Goal: Task Accomplishment & Management: Use online tool/utility

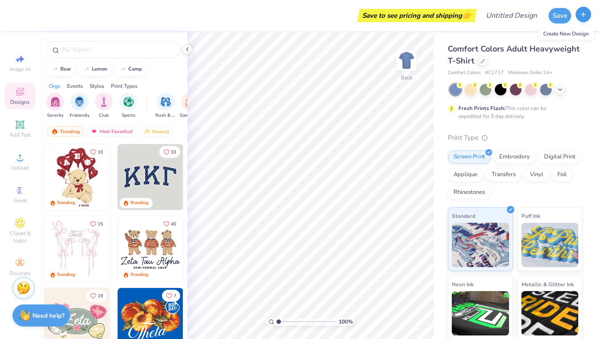
click at [465, 20] on button "button" at bounding box center [584, 15] width 16 height 16
click at [465, 18] on icon "button" at bounding box center [584, 15] width 8 height 8
click at [465, 16] on icon "button" at bounding box center [584, 15] width 8 height 8
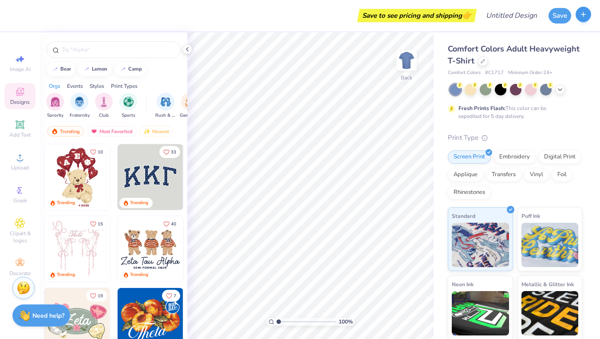
click at [465, 14] on line "button" at bounding box center [584, 14] width 4 height 0
click at [465, 15] on icon "button" at bounding box center [584, 15] width 8 height 8
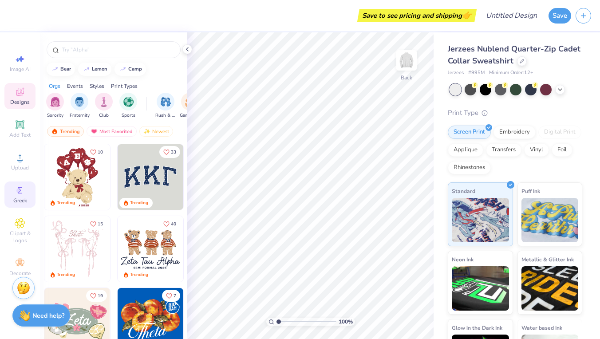
click at [23, 194] on icon at bounding box center [20, 190] width 11 height 11
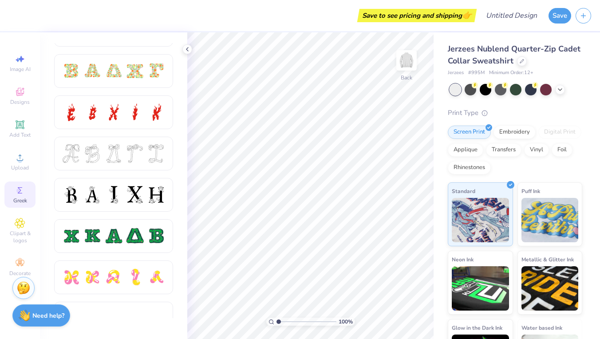
scroll to position [310, 0]
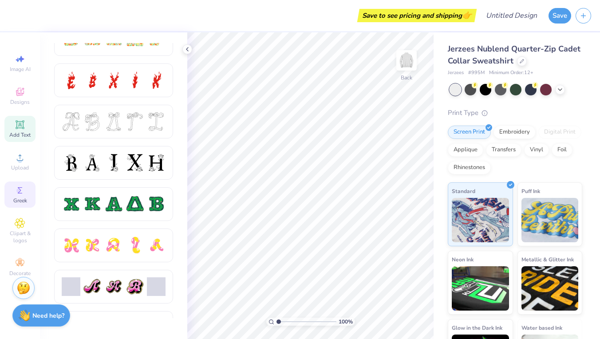
click at [20, 124] on icon at bounding box center [19, 124] width 7 height 7
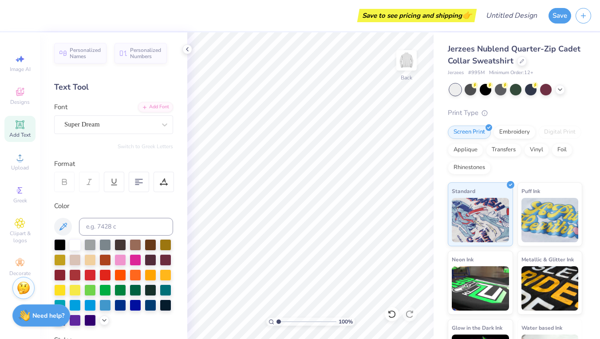
click at [18, 131] on span "Add Text" at bounding box center [19, 134] width 21 height 7
type textarea "PEK"
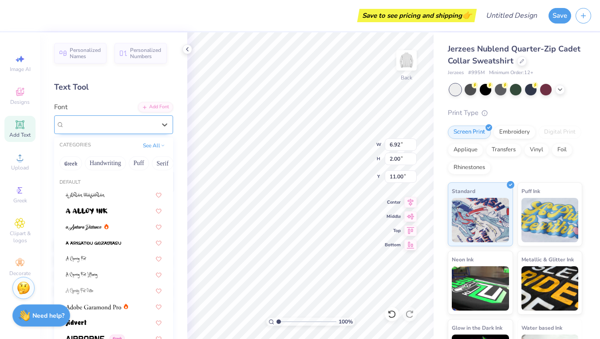
click at [143, 119] on div at bounding box center [109, 125] width 91 height 12
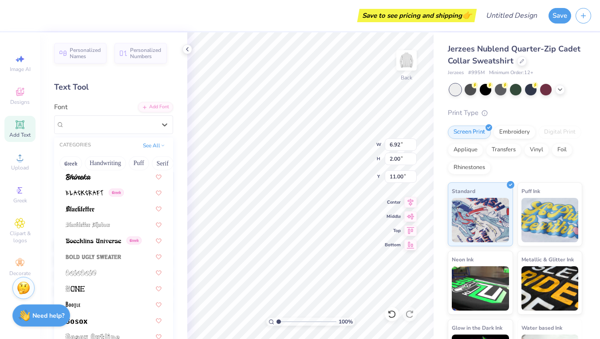
scroll to position [473, 0]
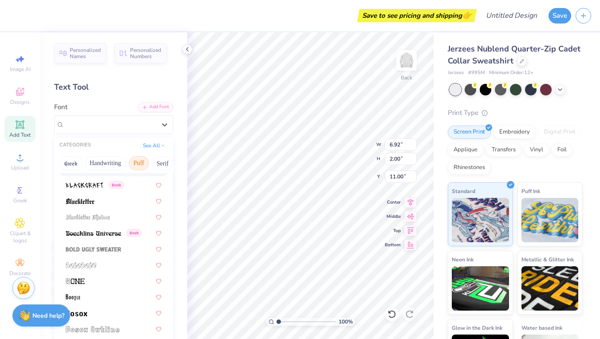
click at [135, 169] on button "Puff" at bounding box center [139, 163] width 20 height 14
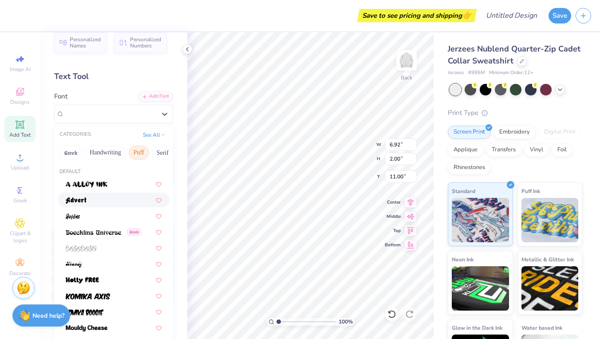
scroll to position [14, 0]
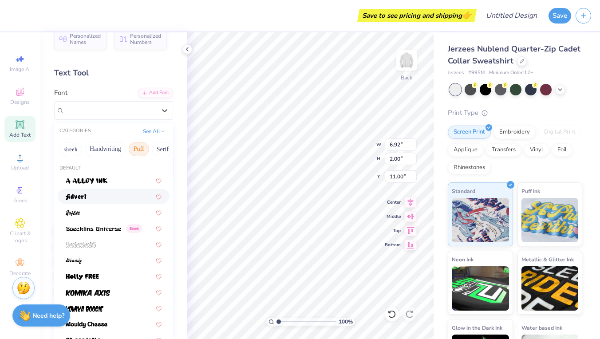
click at [108, 204] on div at bounding box center [114, 196] width 112 height 15
click at [131, 102] on div "Advert" at bounding box center [113, 110] width 119 height 19
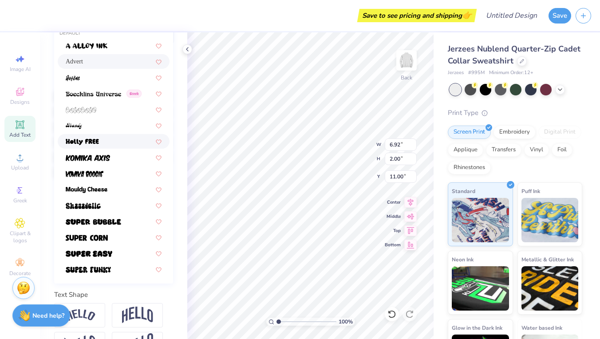
scroll to position [156, 0]
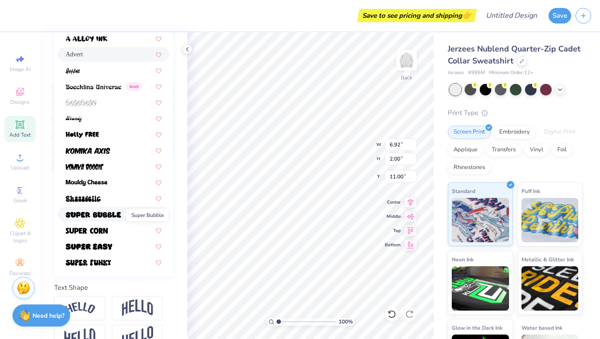
click at [103, 214] on img at bounding box center [93, 215] width 55 height 6
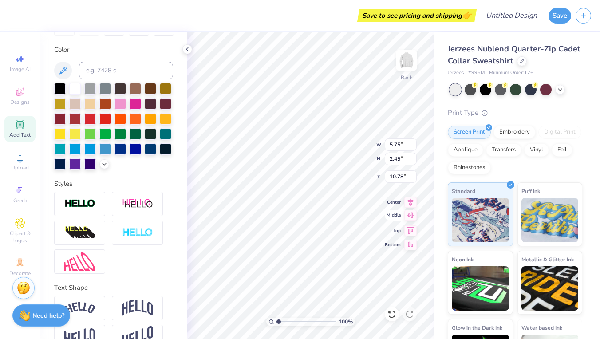
click at [409, 216] on icon at bounding box center [410, 215] width 12 height 11
click at [408, 204] on icon at bounding box center [410, 201] width 12 height 11
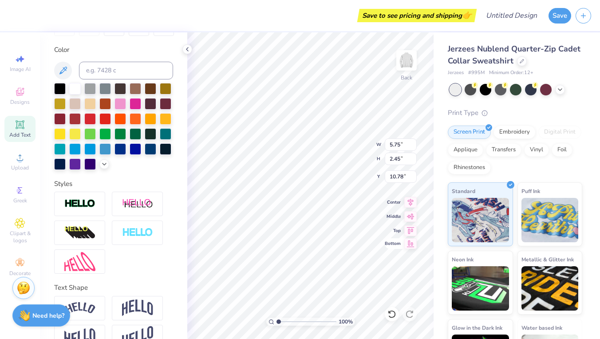
click at [412, 241] on icon at bounding box center [410, 243] width 12 height 11
click at [412, 204] on icon at bounding box center [410, 201] width 12 height 11
click at [412, 214] on icon at bounding box center [411, 216] width 8 height 6
click at [412, 229] on icon at bounding box center [410, 229] width 12 height 11
type input "0.50"
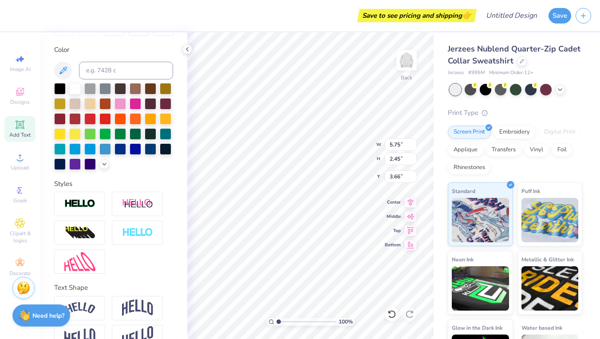
type input "4.31"
click at [139, 134] on div at bounding box center [136, 133] width 12 height 12
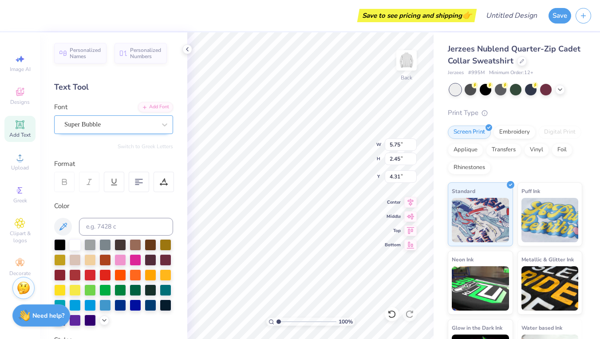
scroll to position [0, 0]
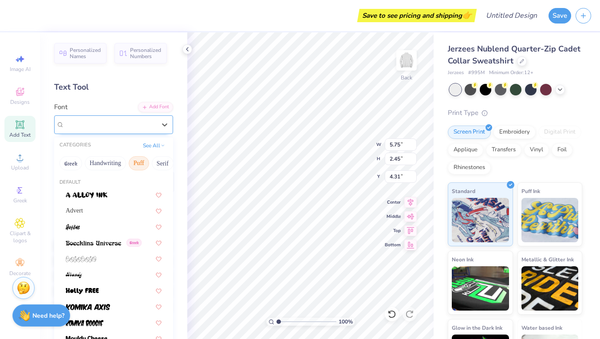
click at [101, 126] on span "Super Bubble" at bounding box center [82, 124] width 36 height 10
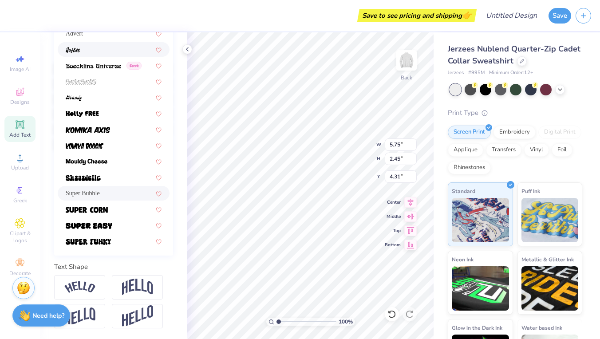
scroll to position [177, 0]
click at [107, 226] on img at bounding box center [89, 226] width 47 height 6
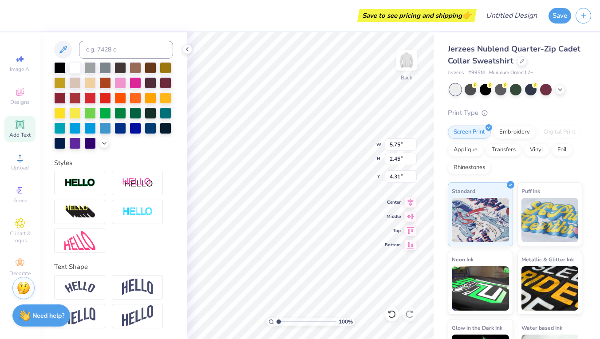
type input "5.12"
type input "2.13"
type input "4.47"
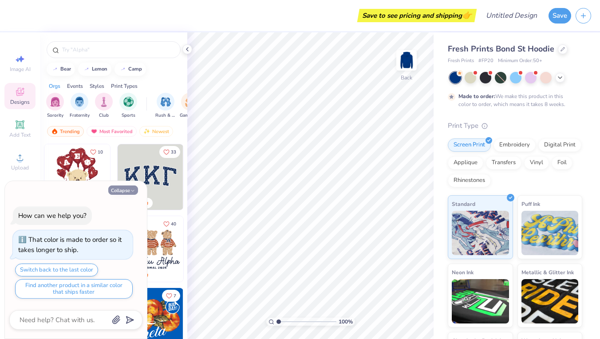
click at [129, 190] on button "Collapse" at bounding box center [123, 190] width 30 height 9
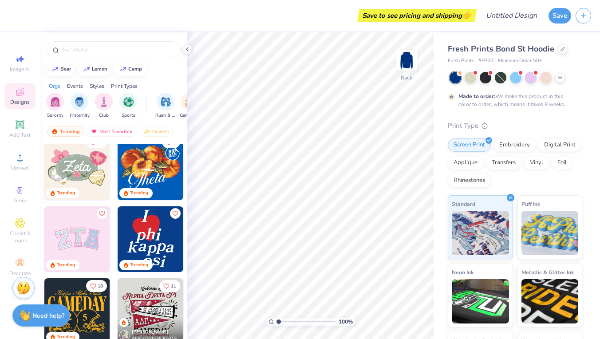
scroll to position [176, 0]
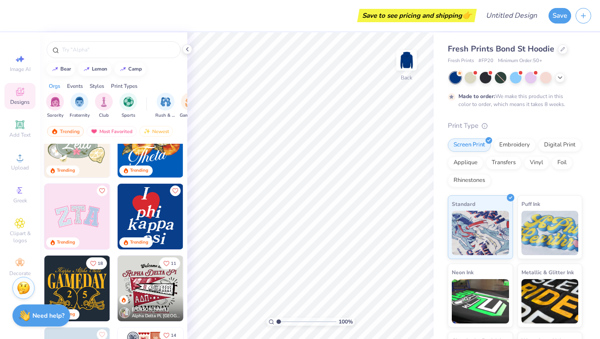
click at [86, 218] on img at bounding box center [77, 217] width 66 height 66
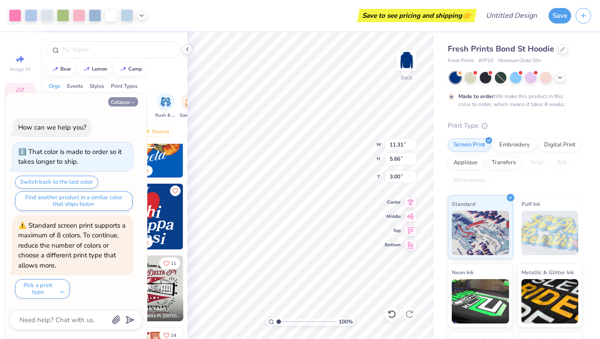
click at [125, 104] on button "Collapse" at bounding box center [123, 101] width 30 height 9
type textarea "x"
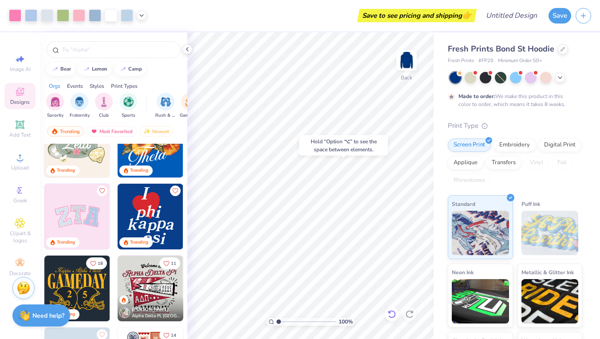
click at [392, 320] on div at bounding box center [392, 314] width 14 height 14
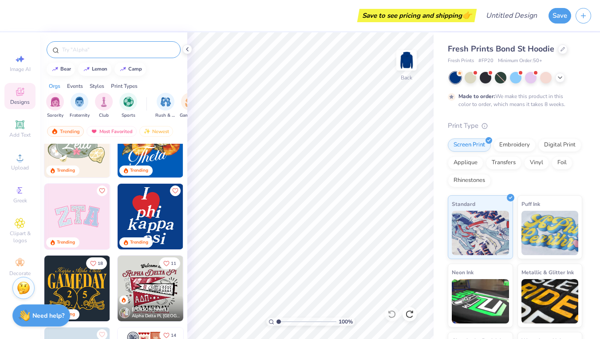
click at [89, 49] on input "text" at bounding box center [118, 49] width 114 height 9
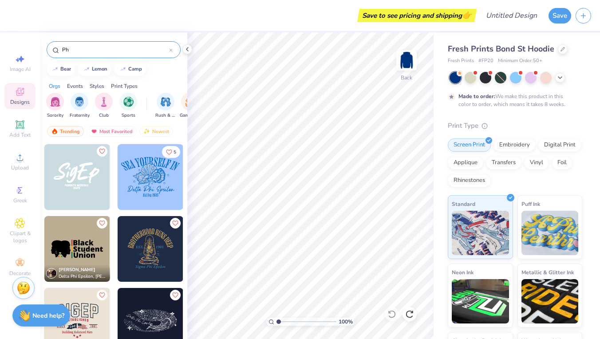
type input "P"
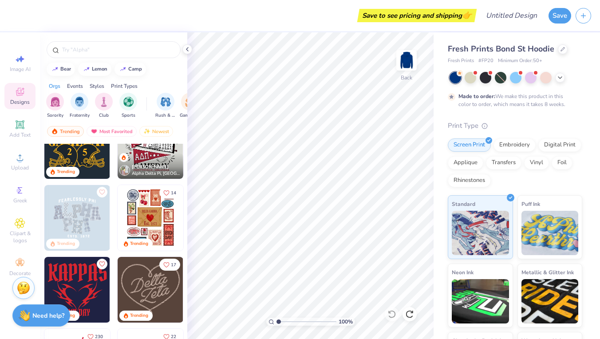
scroll to position [318, 0]
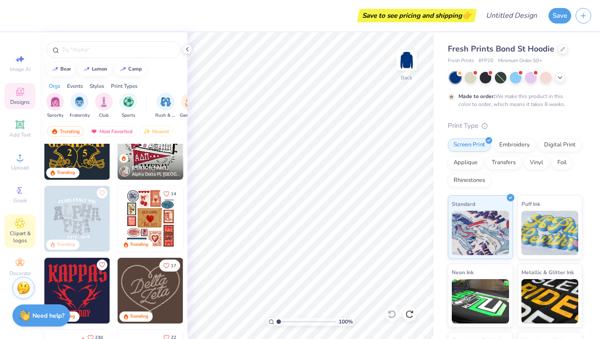
click at [25, 231] on span "Clipart & logos" at bounding box center [19, 237] width 31 height 14
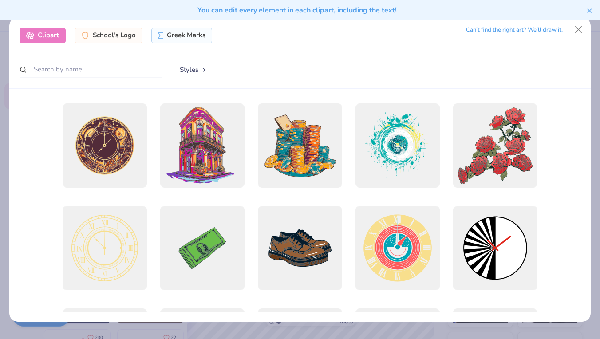
click at [13, 48] on div "Clipart School's Logo Greek Marks Can’t find the right art? We’ll draw it. Styl…" at bounding box center [299, 52] width 581 height 71
click at [575, 28] on button "Close" at bounding box center [578, 29] width 17 height 17
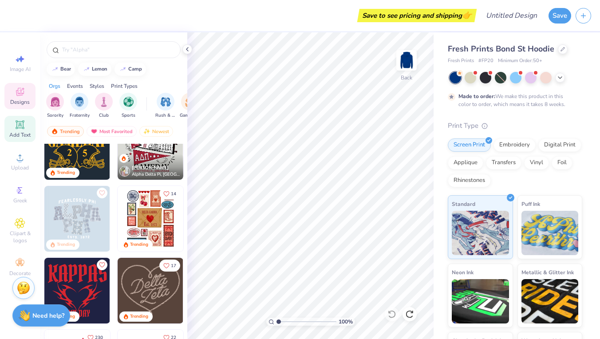
click at [22, 124] on icon at bounding box center [19, 124] width 7 height 7
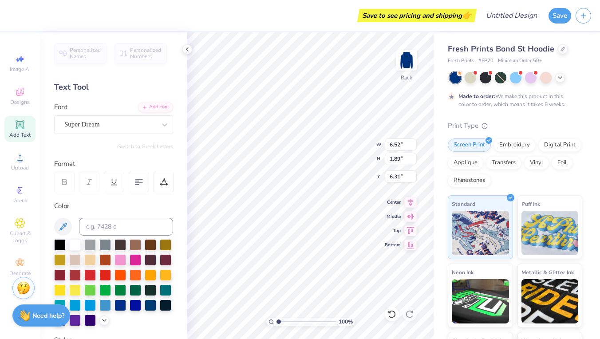
scroll to position [0, 0]
type textarea "\"
type textarea "PHI EPSILON KAPPA"
type input "4.97"
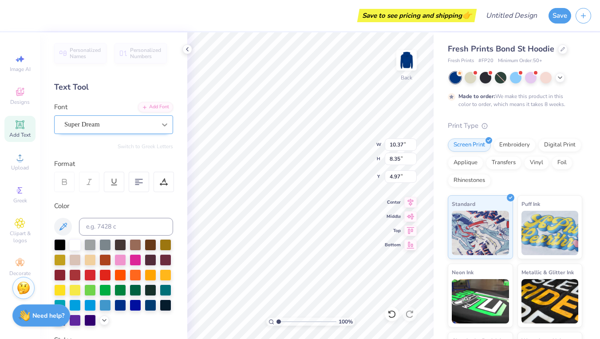
scroll to position [0, 0]
type textarea "PHI EPSILON KAPPA"
type input "3.00"
click at [82, 123] on span "Super Dream" at bounding box center [82, 124] width 36 height 10
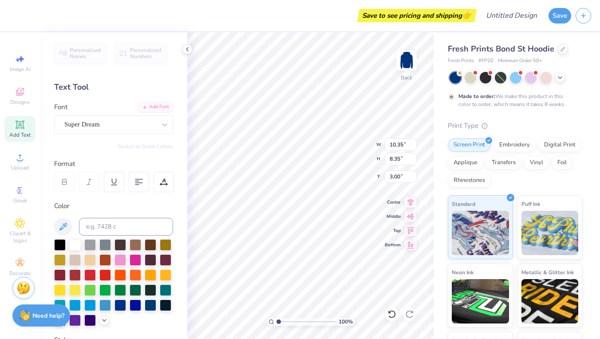
click at [114, 135] on div "Personalized Names Personalized Numbers Text Tool Add Font Font Super Dream Swi…" at bounding box center [113, 185] width 147 height 307
click at [100, 120] on span "Super Dream" at bounding box center [82, 124] width 36 height 10
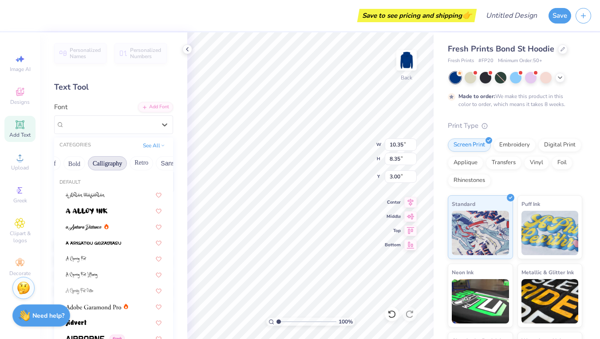
scroll to position [0, 118]
click at [114, 165] on button "Calligraphy" at bounding box center [102, 163] width 39 height 14
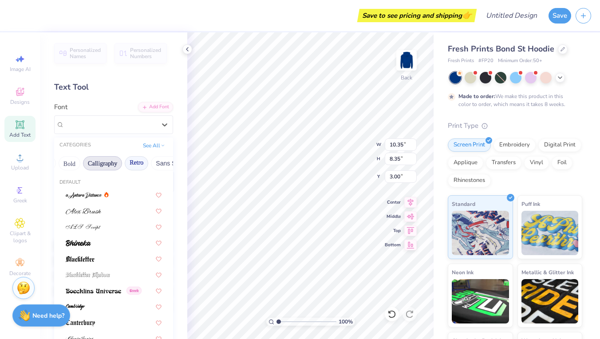
click at [144, 162] on button "Retro" at bounding box center [137, 163] width 24 height 14
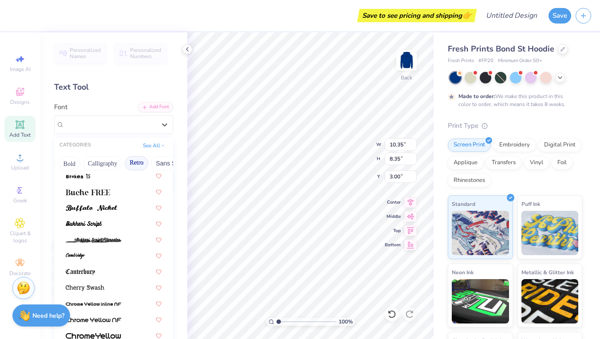
scroll to position [164, 0]
click at [111, 193] on div at bounding box center [114, 190] width 96 height 9
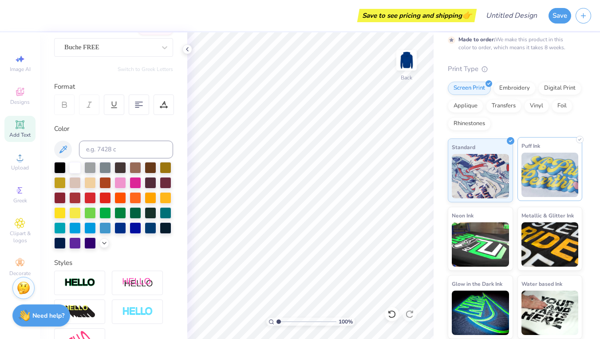
scroll to position [56, 0]
